Goal: Task Accomplishment & Management: Use online tool/utility

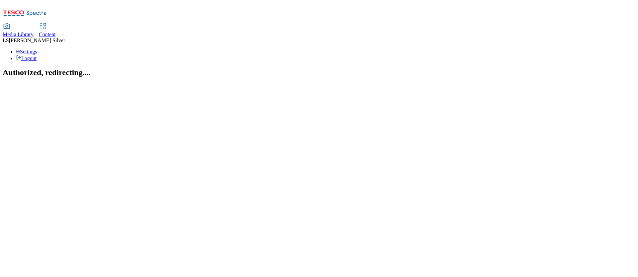
click at [34, 32] on div "Media Library" at bounding box center [18, 35] width 31 height 6
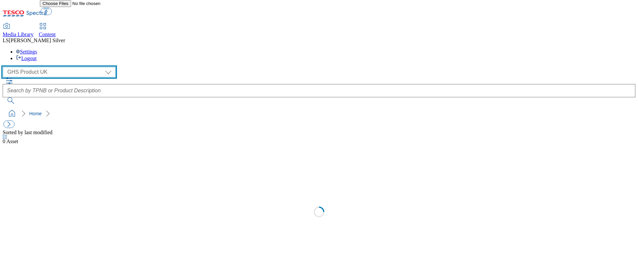
click at [43, 67] on select "GHS Marketing UK GHS Product [GEOGRAPHIC_DATA]" at bounding box center [59, 72] width 113 height 11
select select "flare-ghs-mktg"
click at [5, 67] on select "GHS Marketing UK GHS Product [GEOGRAPHIC_DATA]" at bounding box center [59, 72] width 113 height 11
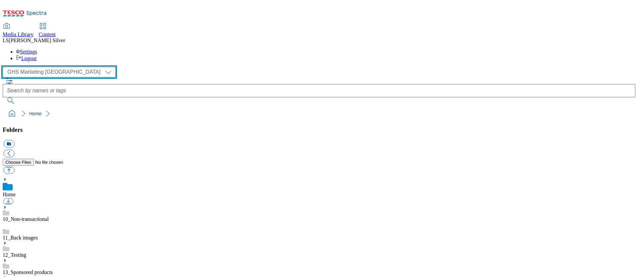
scroll to position [41, 0]
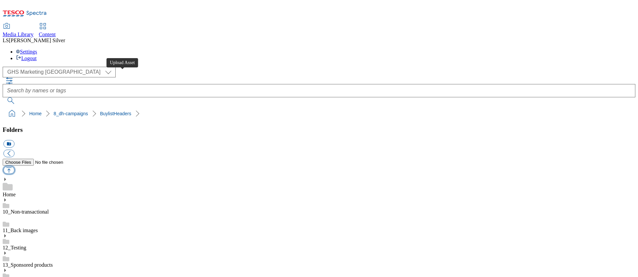
click at [14, 166] on button "button" at bounding box center [8, 170] width 11 height 8
type input "C:\fakepath\1759763115083-NO_TILE_BLH.png"
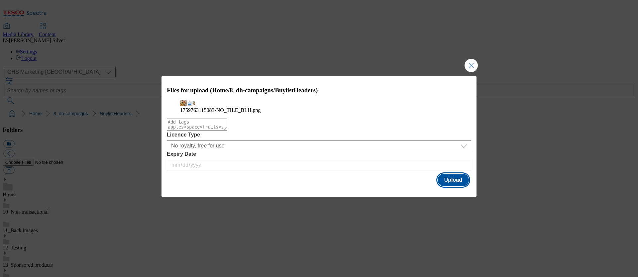
click at [451, 186] on button "Upload" at bounding box center [453, 180] width 31 height 13
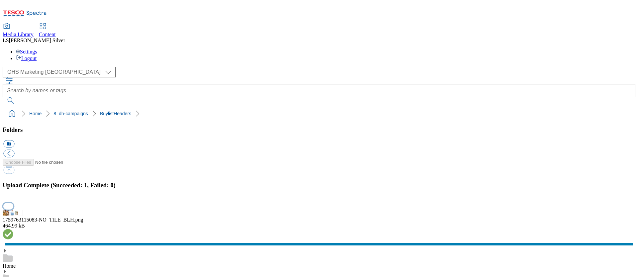
click at [13, 203] on button "button" at bounding box center [8, 206] width 10 height 6
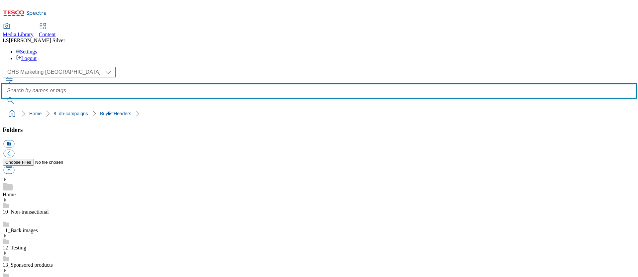
click at [292, 84] on input "text" at bounding box center [319, 90] width 633 height 13
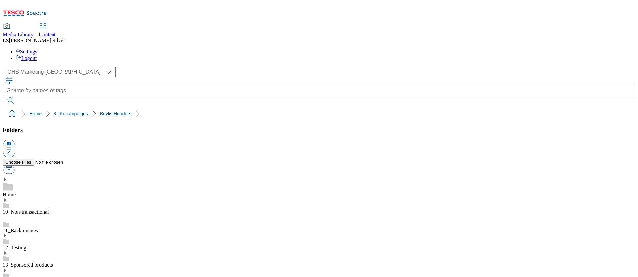
click at [56, 32] on div "Content" at bounding box center [47, 35] width 17 height 6
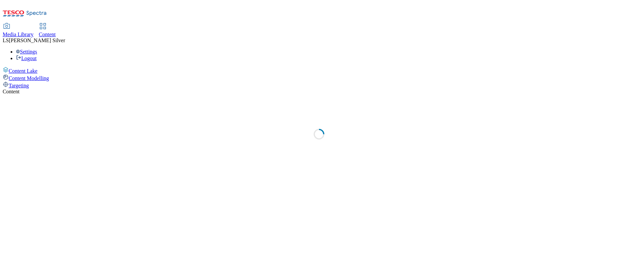
select select "ghs-uk"
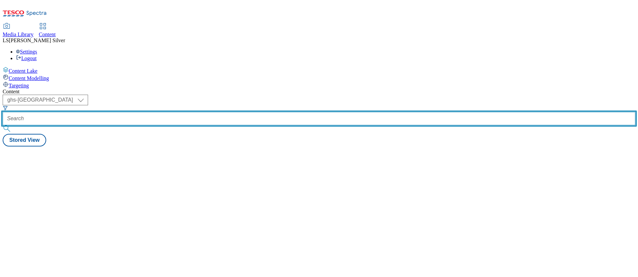
click at [166, 112] on input "text" at bounding box center [319, 118] width 633 height 13
paste input "birramoretti-tw31"
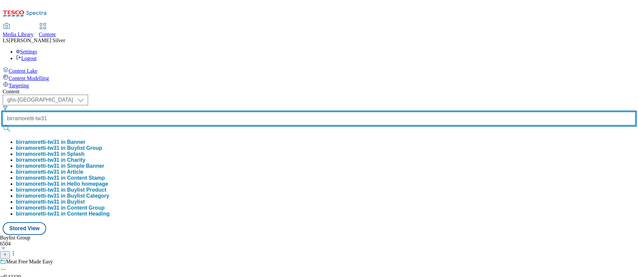
type input "birramoretti-tw31"
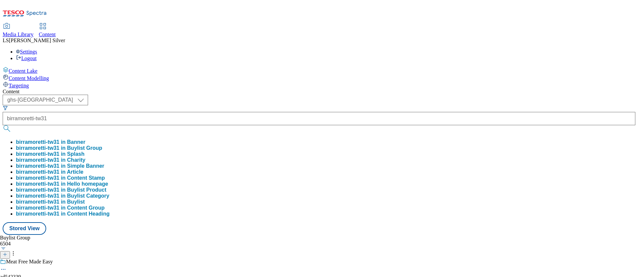
click at [102, 145] on button "birramoretti-tw31 in Buylist Group" at bounding box center [59, 148] width 86 height 6
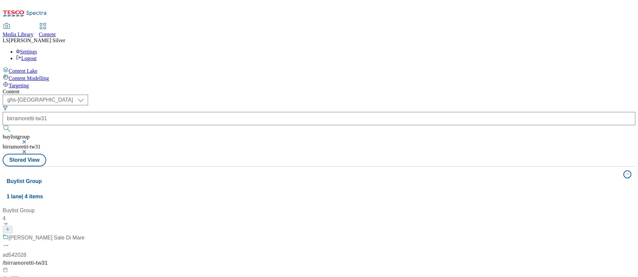
click at [85, 234] on div "Birra Moretti Sale Di Mare" at bounding box center [47, 238] width 76 height 8
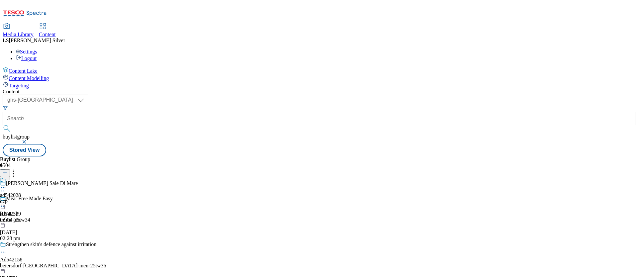
click at [21, 177] on div "ad542028 dcp 25 Sept 2025 02:09 pm" at bounding box center [10, 200] width 21 height 46
click at [7, 200] on icon at bounding box center [3, 203] width 7 height 7
click at [19, 215] on line at bounding box center [18, 215] width 1 height 1
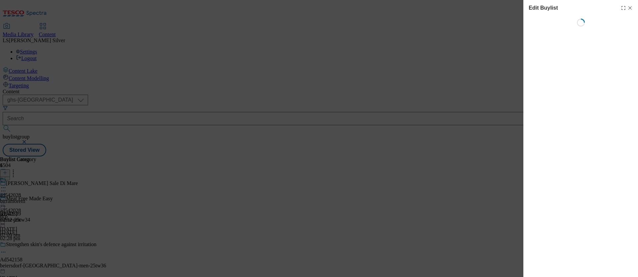
select select "tactical"
select select "dunnhumby"
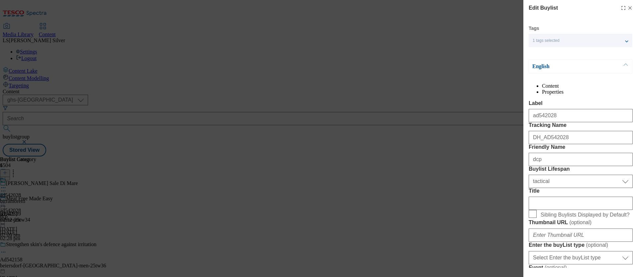
select select "Banner"
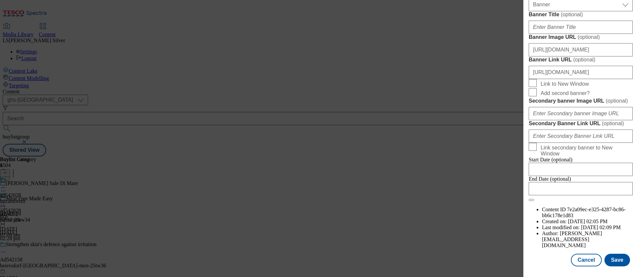
scroll to position [463, 0]
click at [559, 56] on input "https://digitalcontent.api.tesco.com/v2/media/ghs-mktg/0b2f728b-9cac-4706-ab2d-…" at bounding box center [581, 49] width 104 height 13
paste input "cf38c28e-19d2-4090-b849-d571f5f30620/1759763115083"
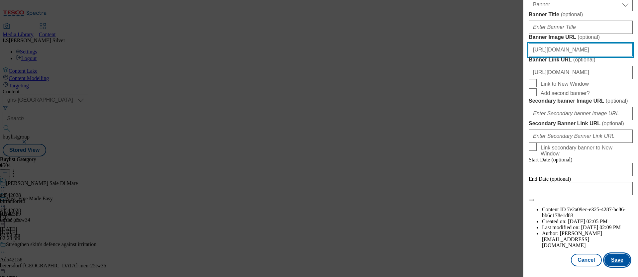
type input "https://digitalcontent.api.tesco.com/v2/media/ghs-mktg/cf38c28e-19d2-4090-b849-…"
click at [613, 259] on button "Save" at bounding box center [617, 260] width 26 height 13
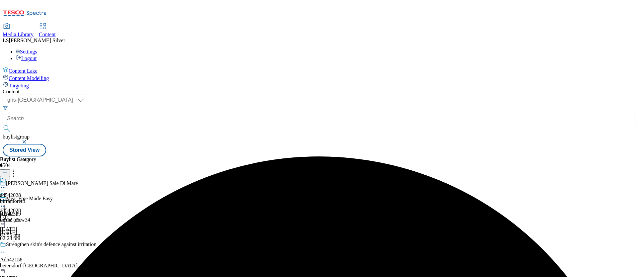
click at [7, 200] on icon at bounding box center [3, 203] width 7 height 7
click at [36, 245] on span "Preview" at bounding box center [29, 247] width 16 height 5
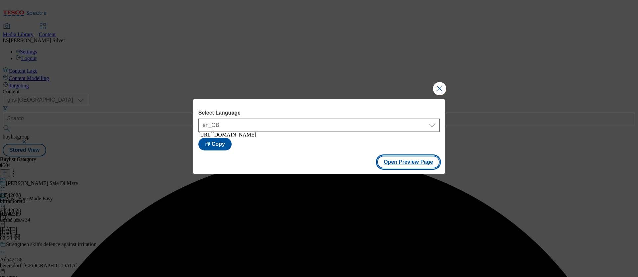
click at [390, 159] on button "Open Preview Page" at bounding box center [408, 162] width 63 height 13
click at [439, 82] on button "Close Modal" at bounding box center [439, 88] width 13 height 13
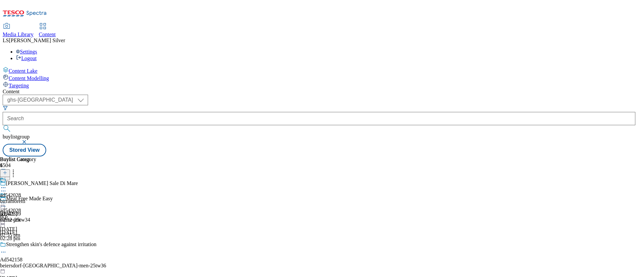
click at [7, 200] on icon at bounding box center [3, 203] width 7 height 7
click at [35, 268] on span "Publish" at bounding box center [28, 270] width 15 height 5
